Goal: Task Accomplishment & Management: Manage account settings

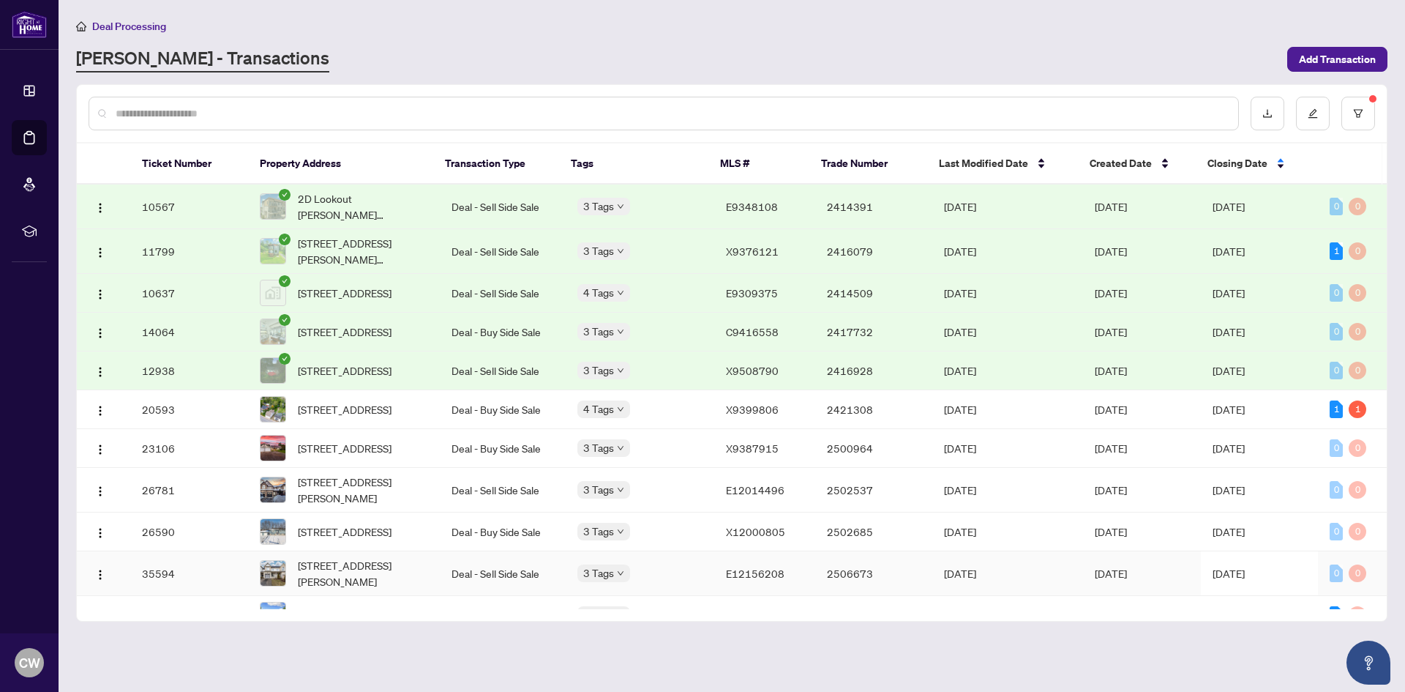
scroll to position [293, 0]
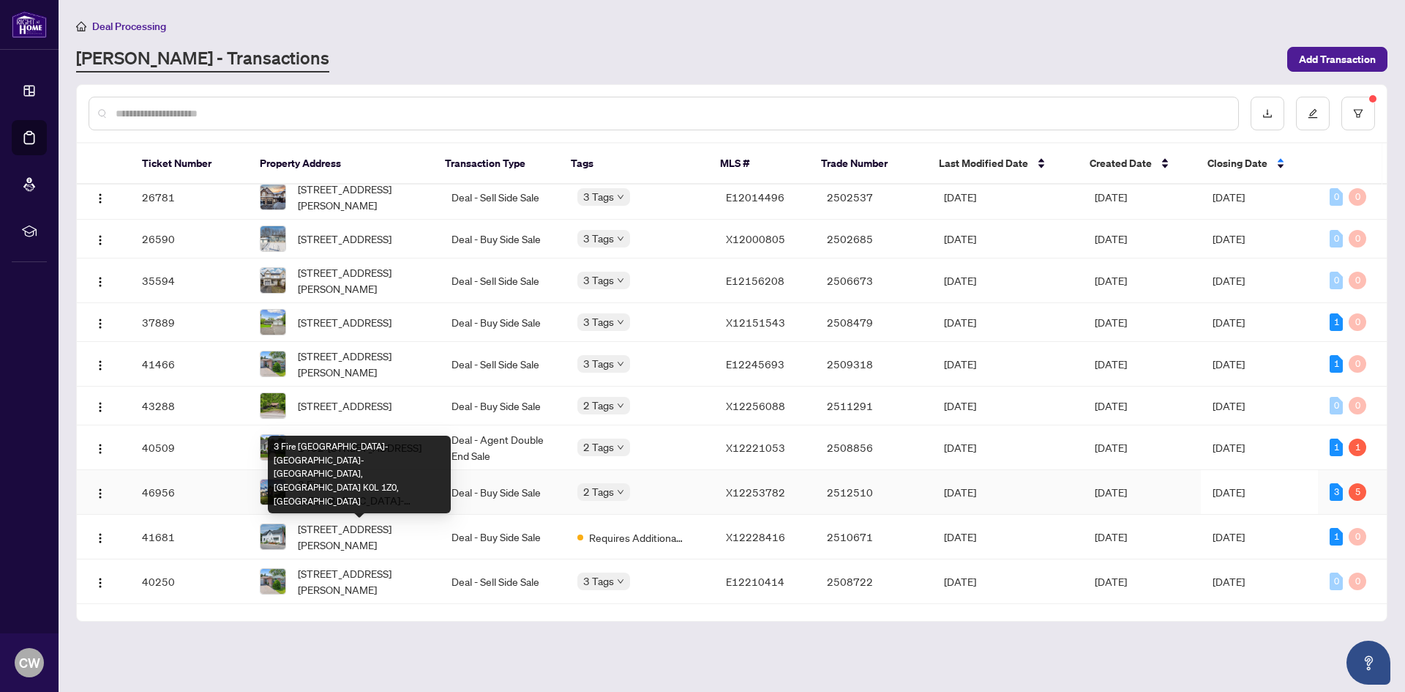
click at [405, 508] on span "3 Fire [GEOGRAPHIC_DATA]-[GEOGRAPHIC_DATA]-[GEOGRAPHIC_DATA], [GEOGRAPHIC_DATA]…" at bounding box center [363, 492] width 130 height 32
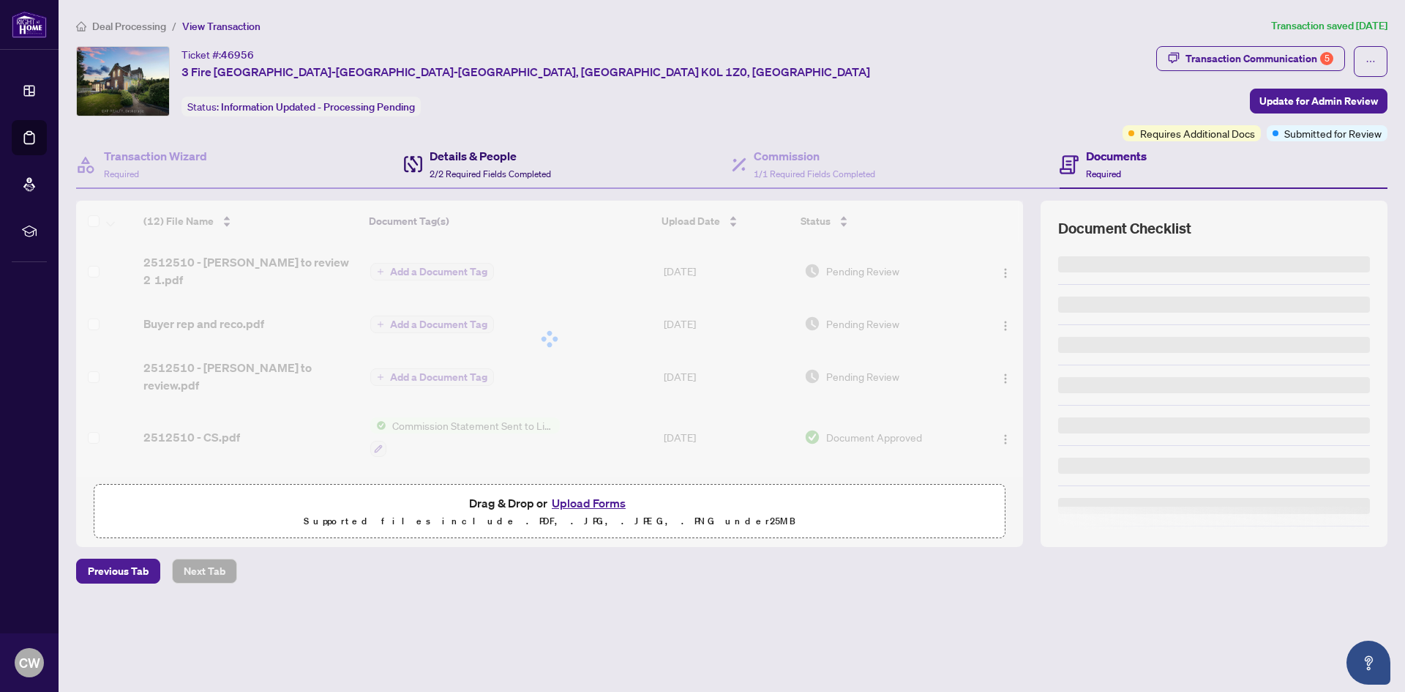
click at [466, 170] on span "2/2 Required Fields Completed" at bounding box center [490, 173] width 121 height 11
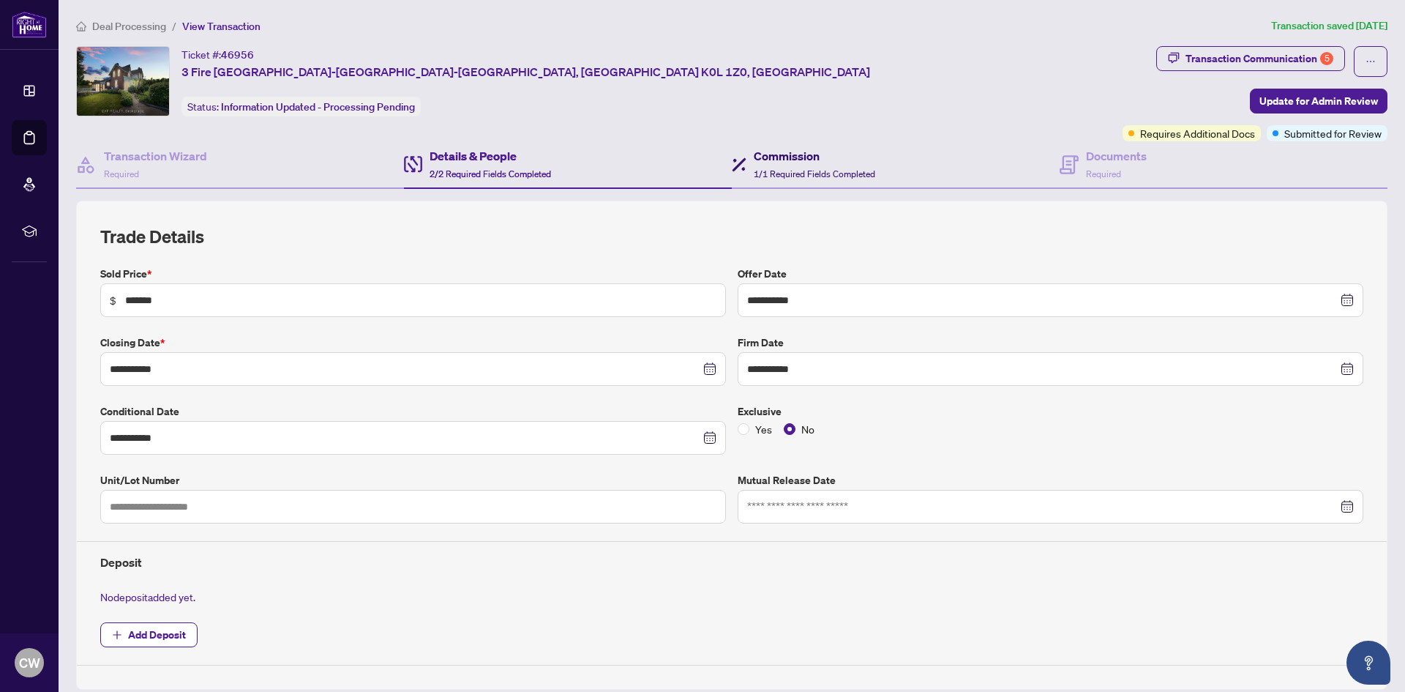
click at [826, 164] on div "Commission 1/1 Required Fields Completed" at bounding box center [814, 164] width 121 height 34
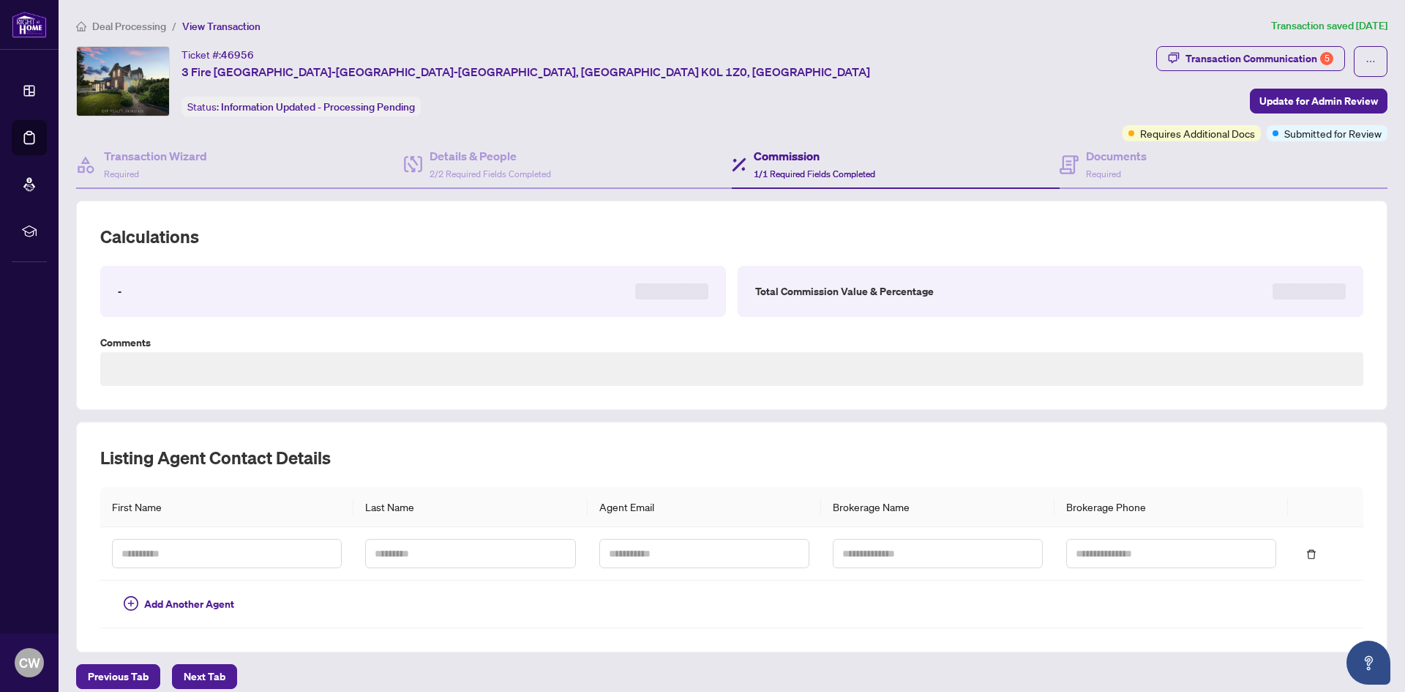
type textarea "**********"
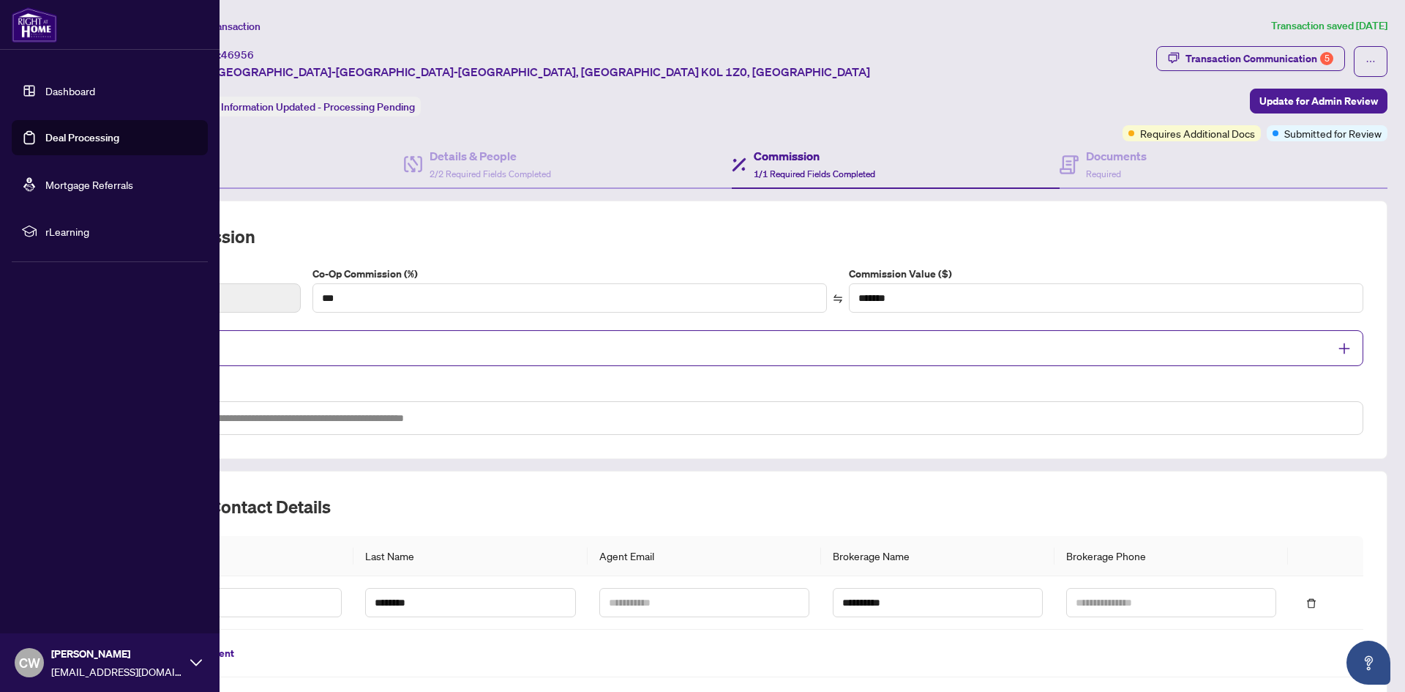
click at [45, 135] on link "Deal Processing" at bounding box center [82, 137] width 74 height 13
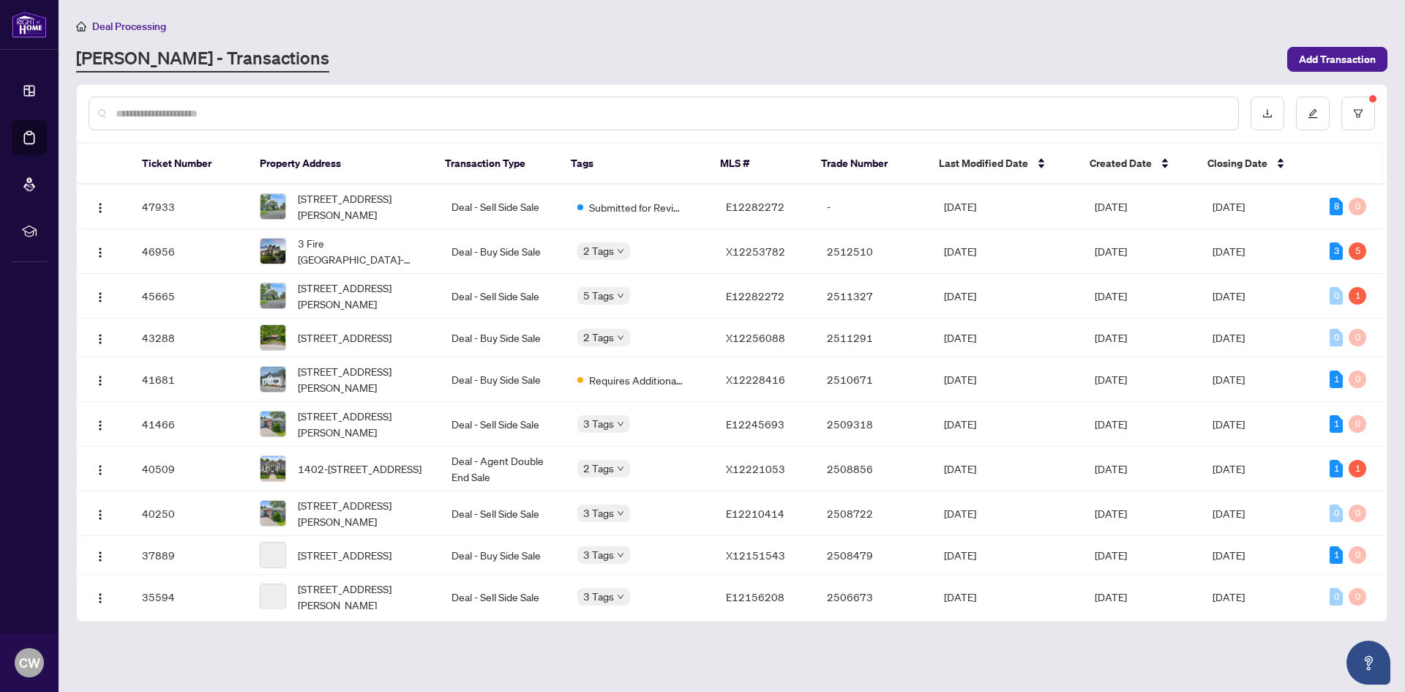
click at [206, 111] on input "text" at bounding box center [671, 113] width 1111 height 16
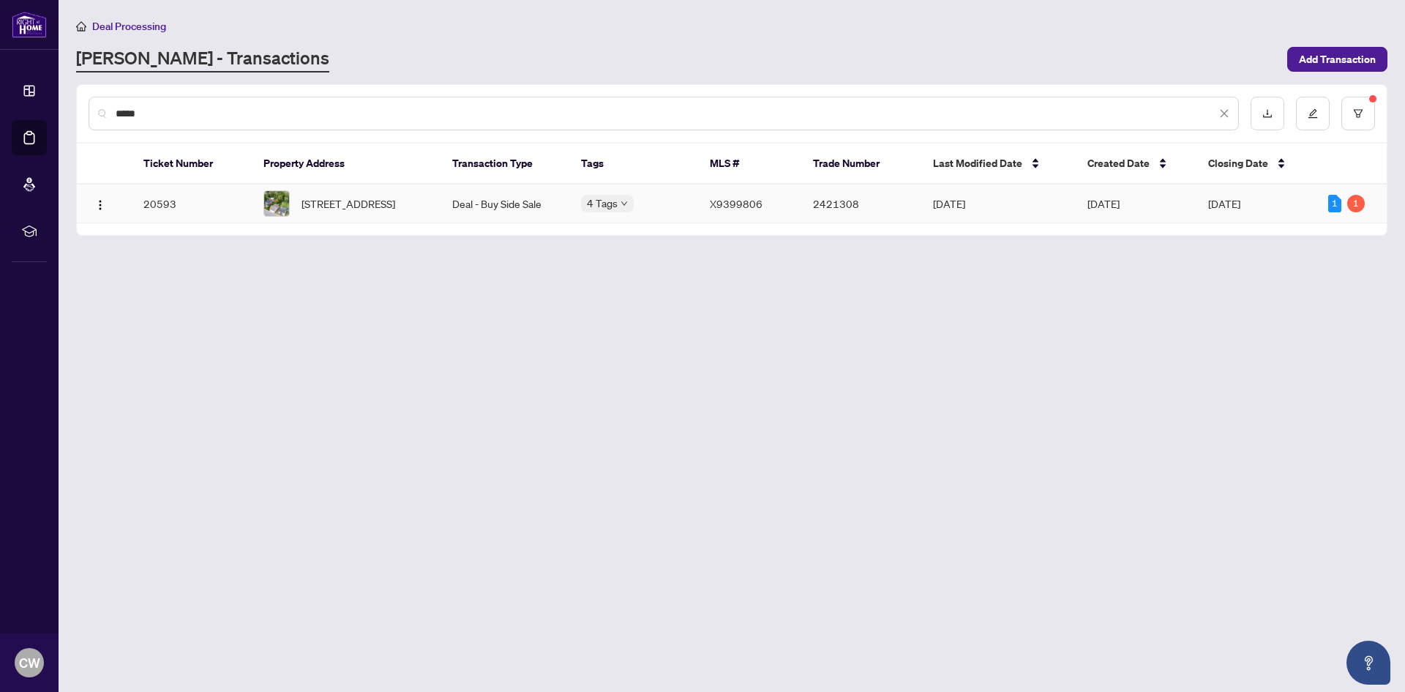
type input "*****"
click at [510, 223] on td "Deal - Buy Side Sale" at bounding box center [505, 203] width 129 height 39
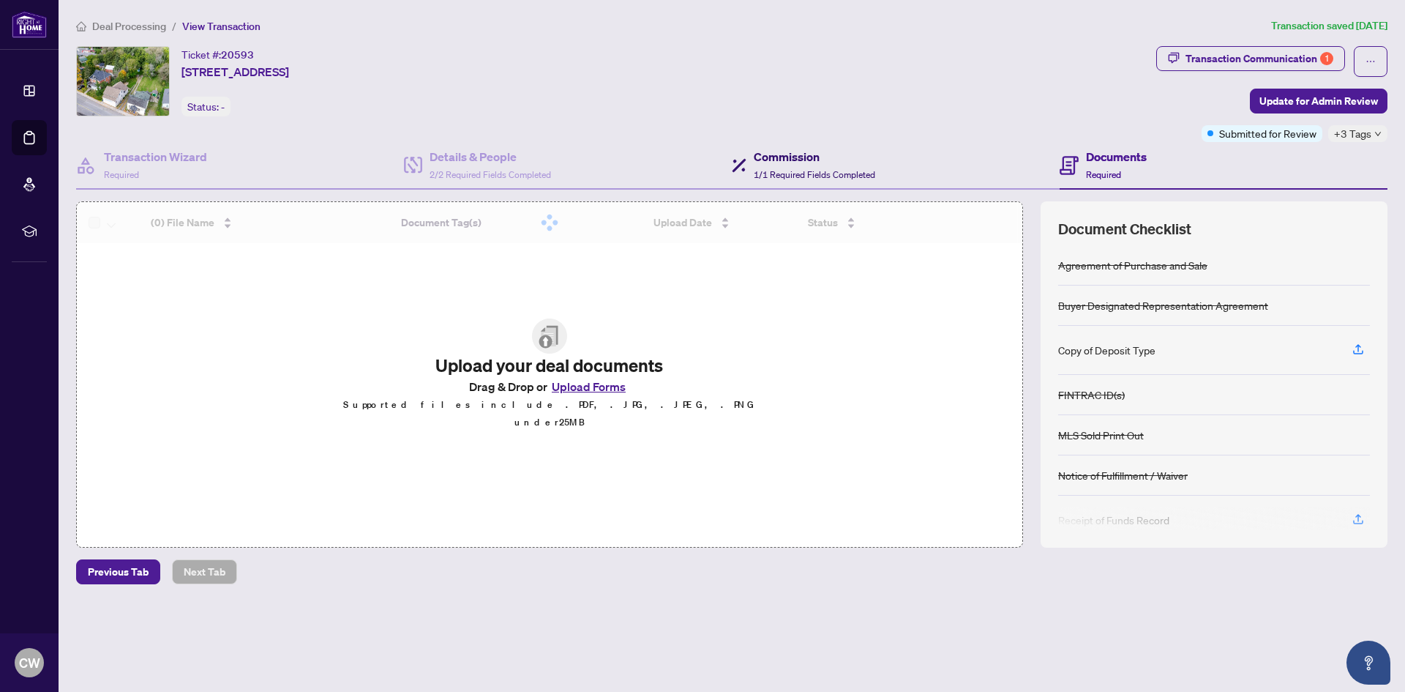
click at [765, 173] on span "1/1 Required Fields Completed" at bounding box center [814, 174] width 121 height 11
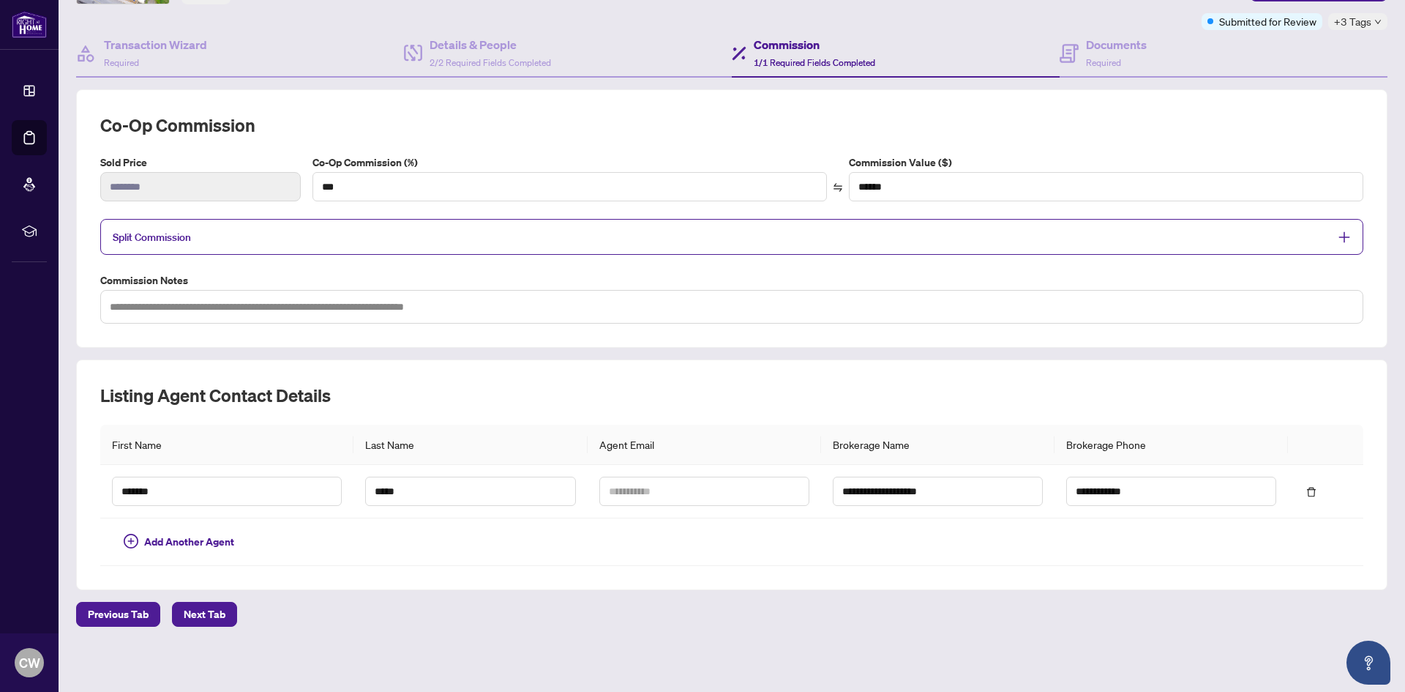
scroll to position [114, 0]
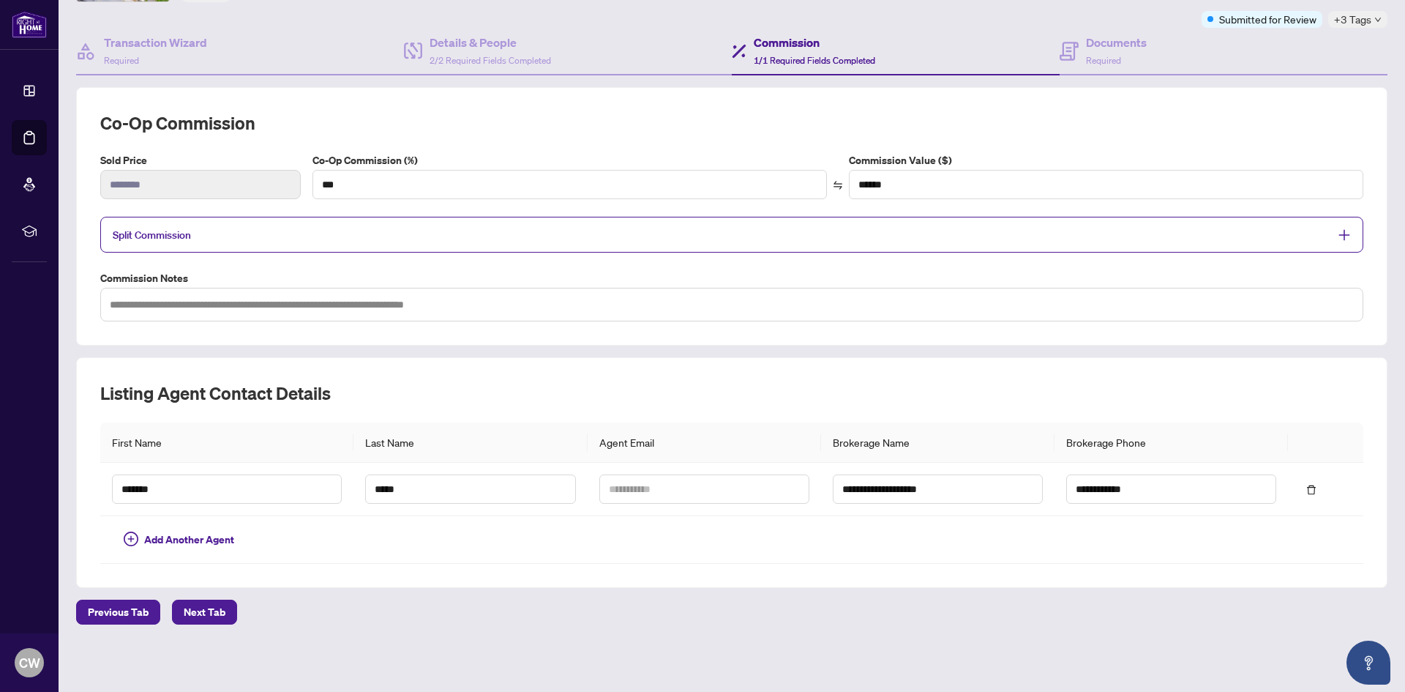
click at [1112, 230] on span "Split Commission" at bounding box center [721, 234] width 1216 height 17
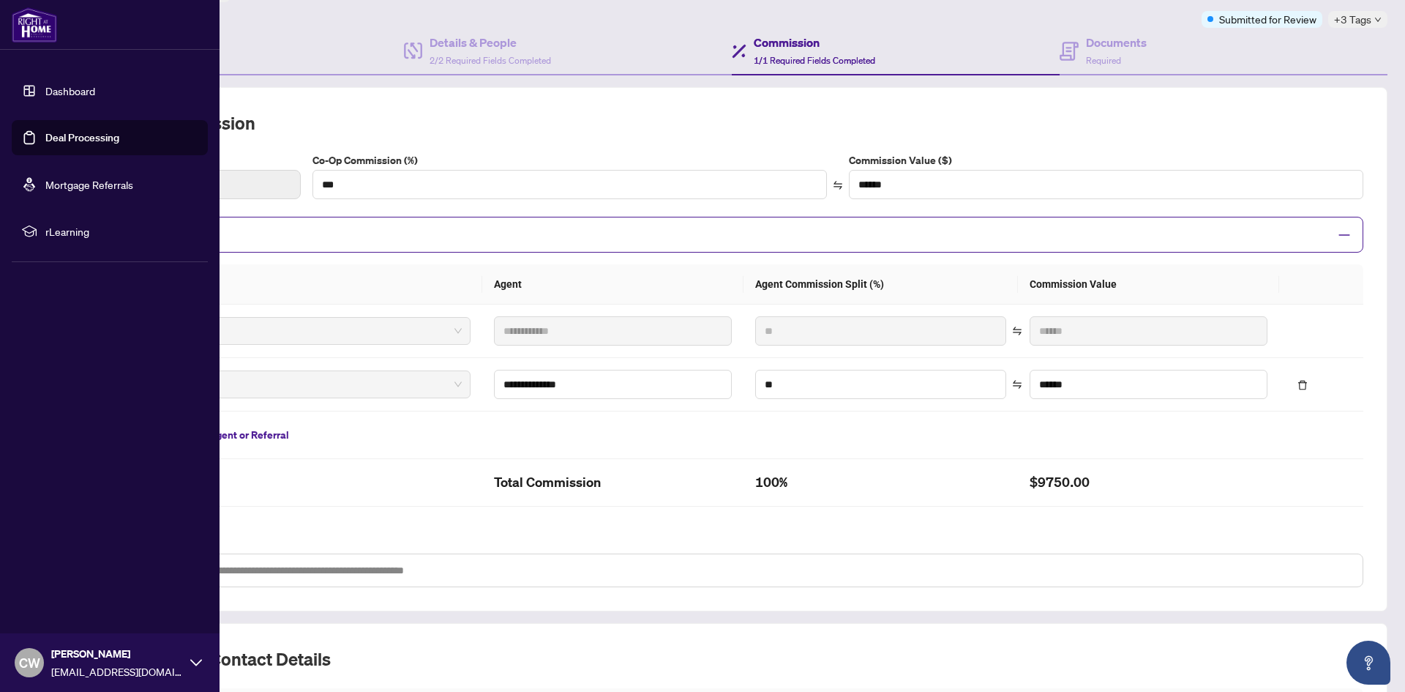
click at [45, 141] on link "Deal Processing" at bounding box center [82, 137] width 74 height 13
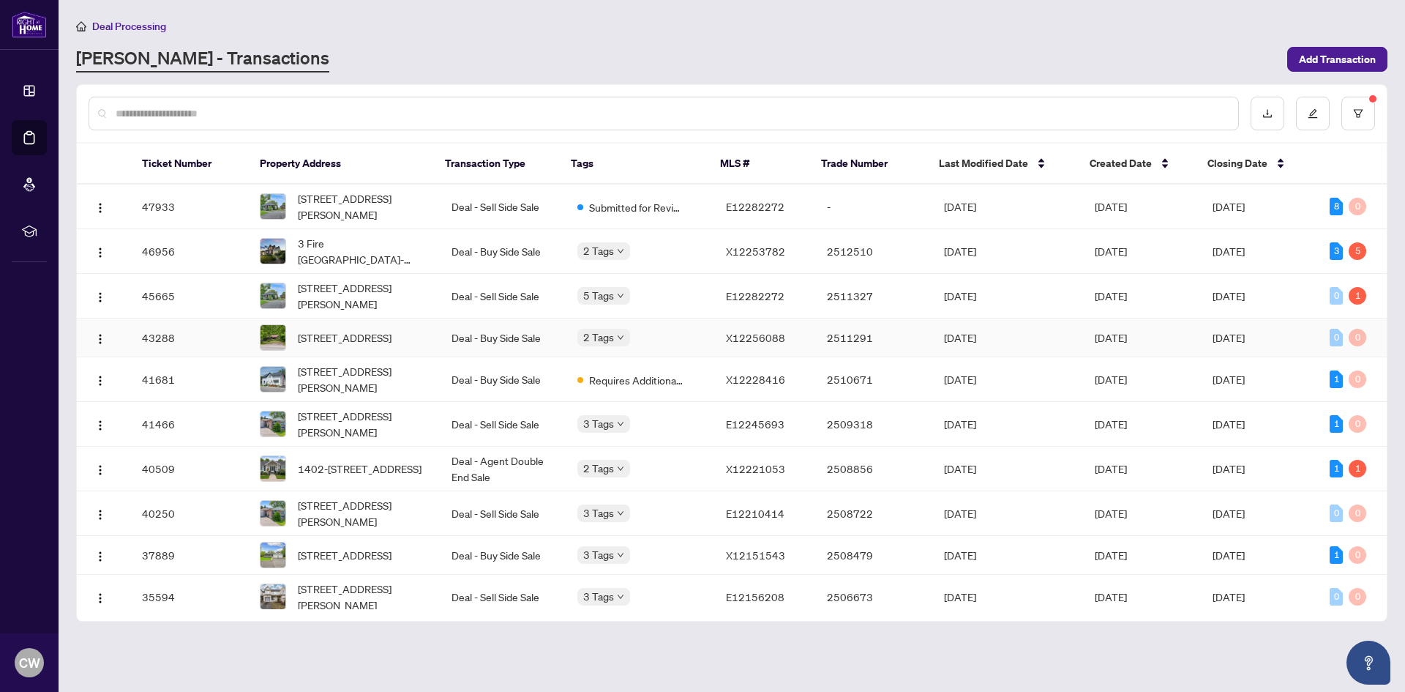
scroll to position [73, 0]
